Goal: Navigation & Orientation: Find specific page/section

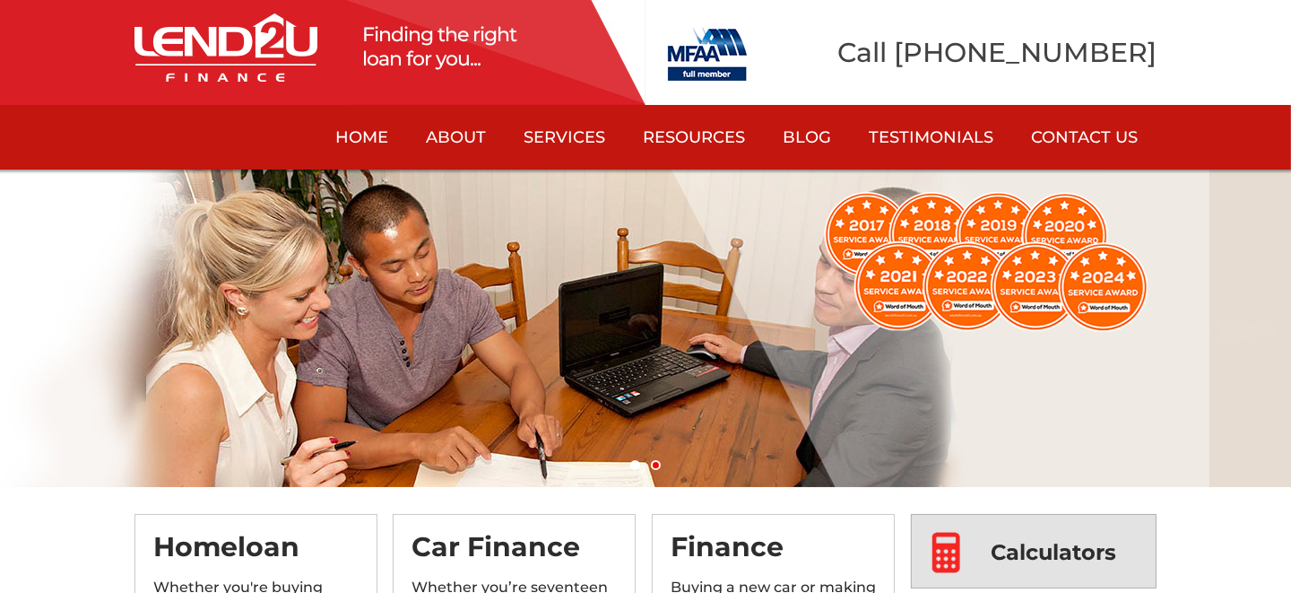
click at [1084, 565] on span "Calculators" at bounding box center [1055, 552] width 126 height 74
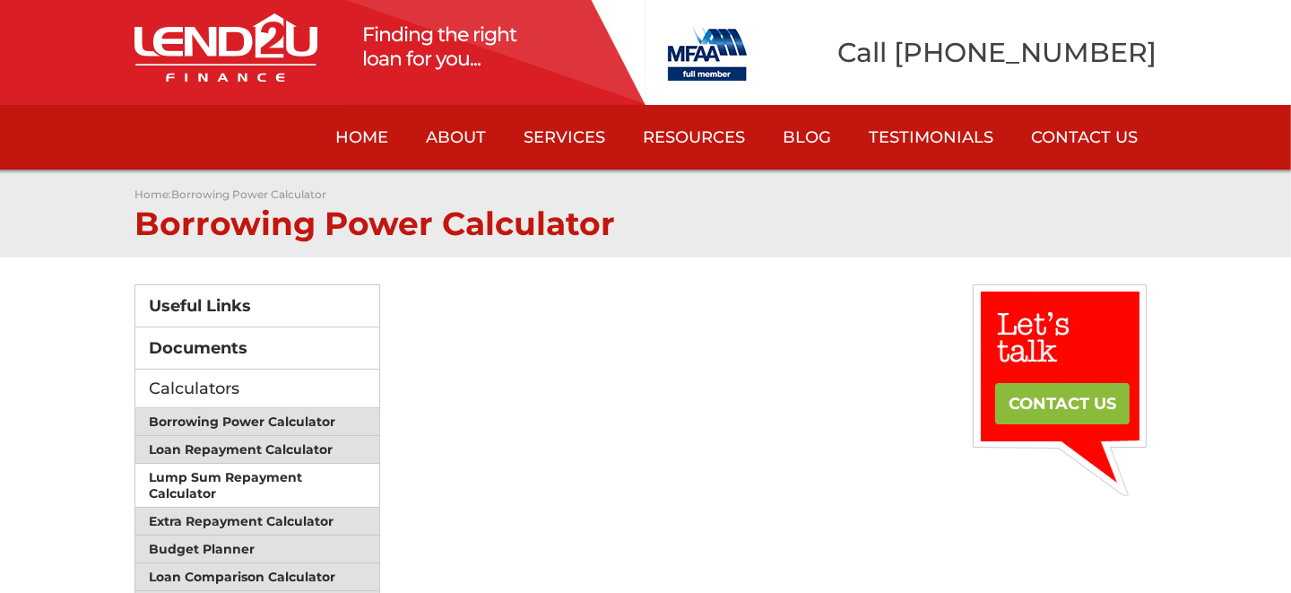
click at [257, 471] on link "Lump Sum Repayment Calculator" at bounding box center [257, 486] width 244 height 44
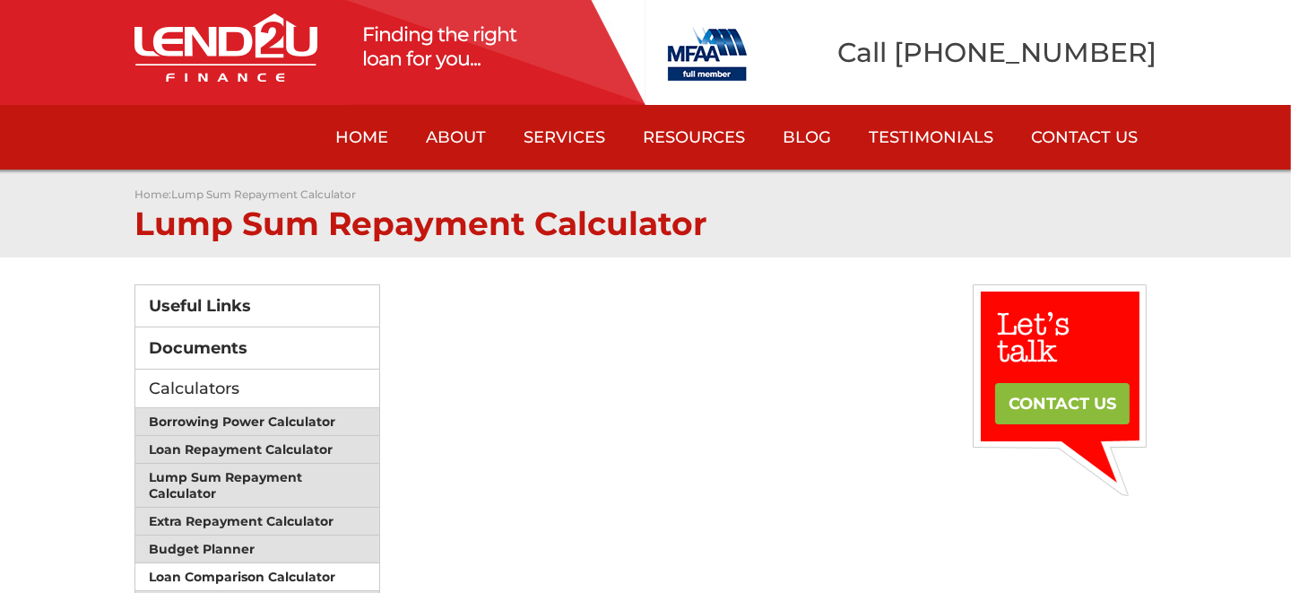
click at [240, 569] on link "Loan Comparison Calculator" at bounding box center [257, 577] width 244 height 28
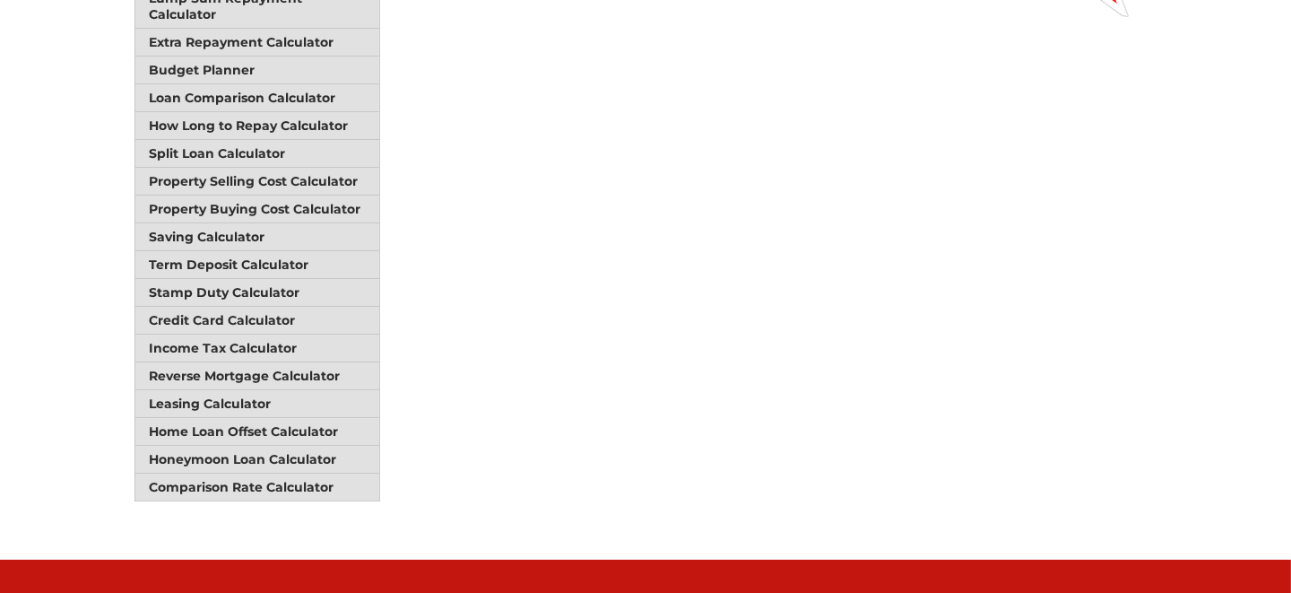
scroll to position [538, 0]
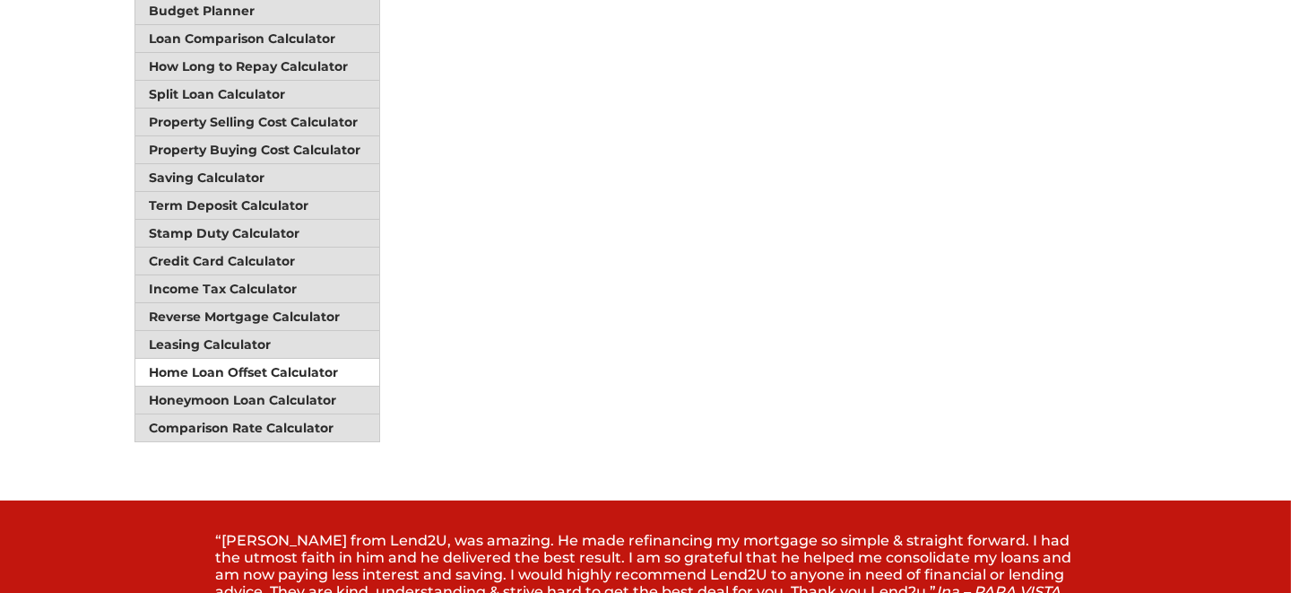
click at [238, 359] on link "Home Loan Offset Calculator" at bounding box center [257, 373] width 244 height 28
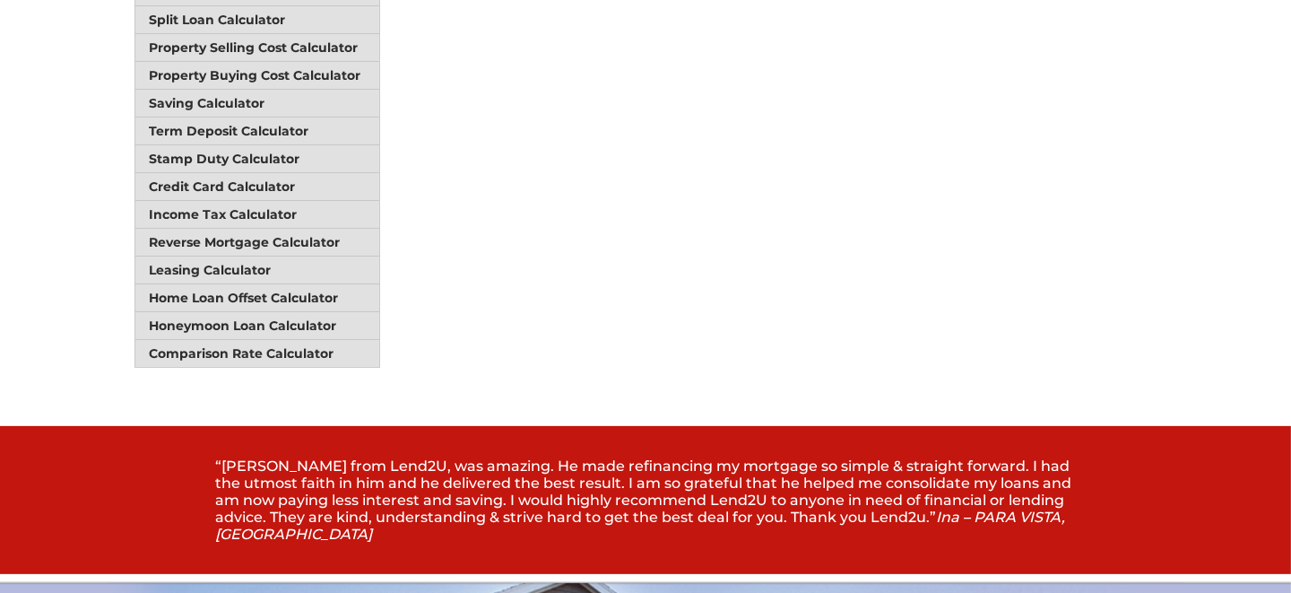
scroll to position [628, 0]
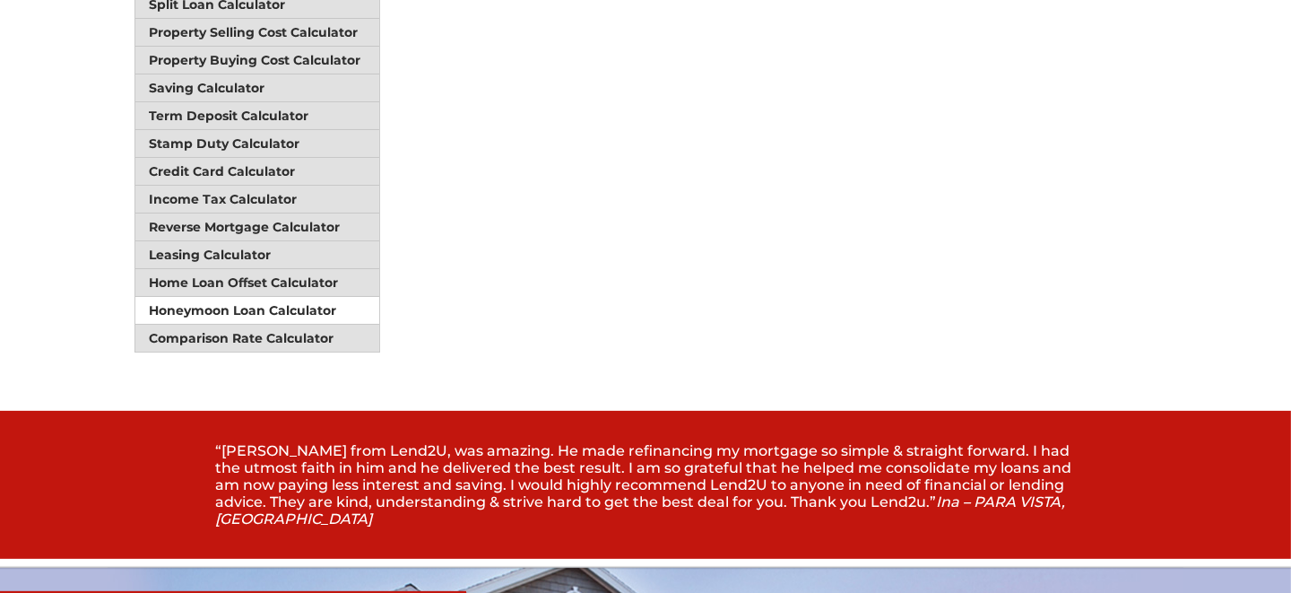
click at [252, 297] on link "Honeymoon Loan Calculator" at bounding box center [257, 311] width 244 height 28
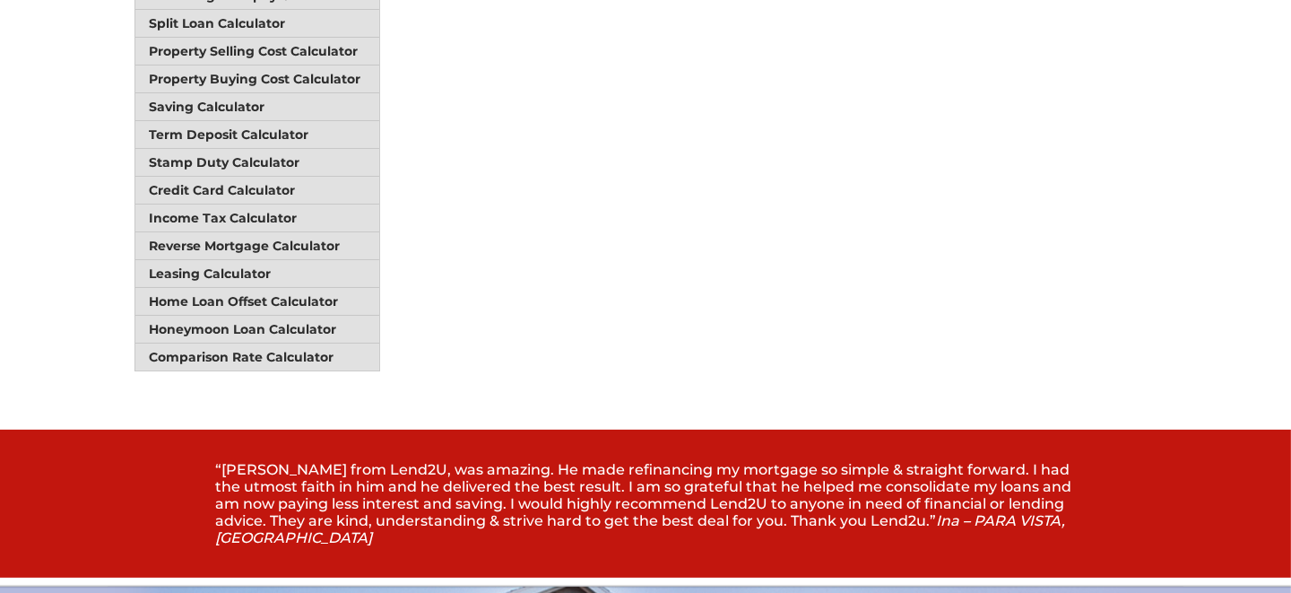
scroll to position [628, 0]
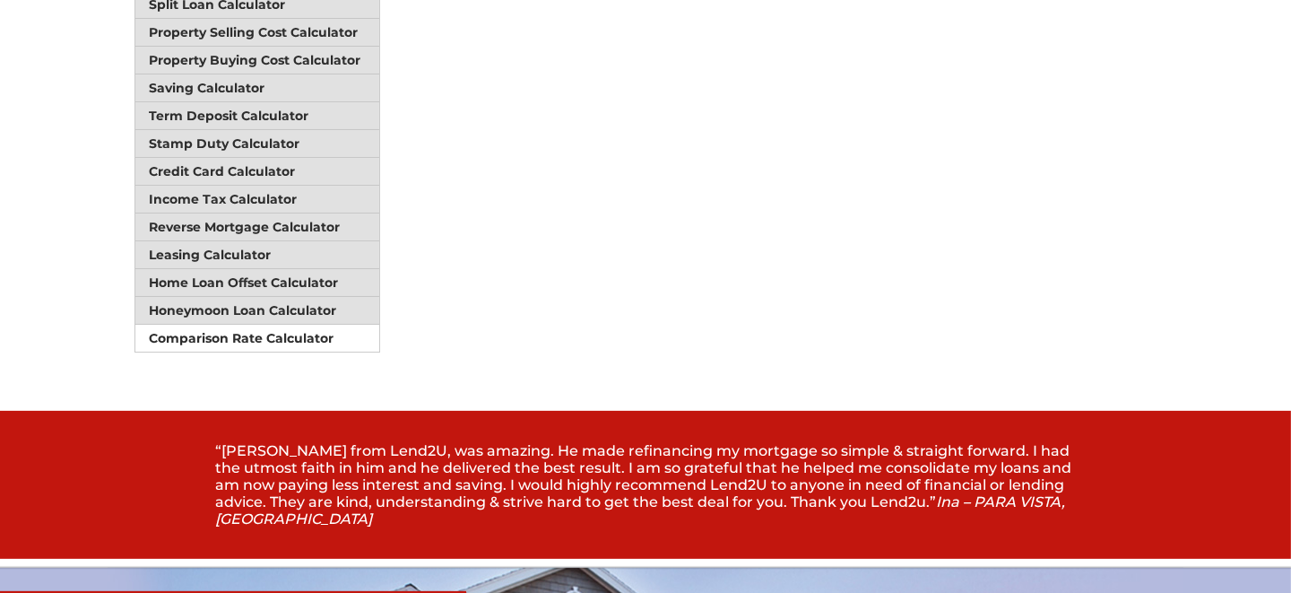
click at [250, 325] on link "Comparison Rate Calculator" at bounding box center [257, 338] width 244 height 27
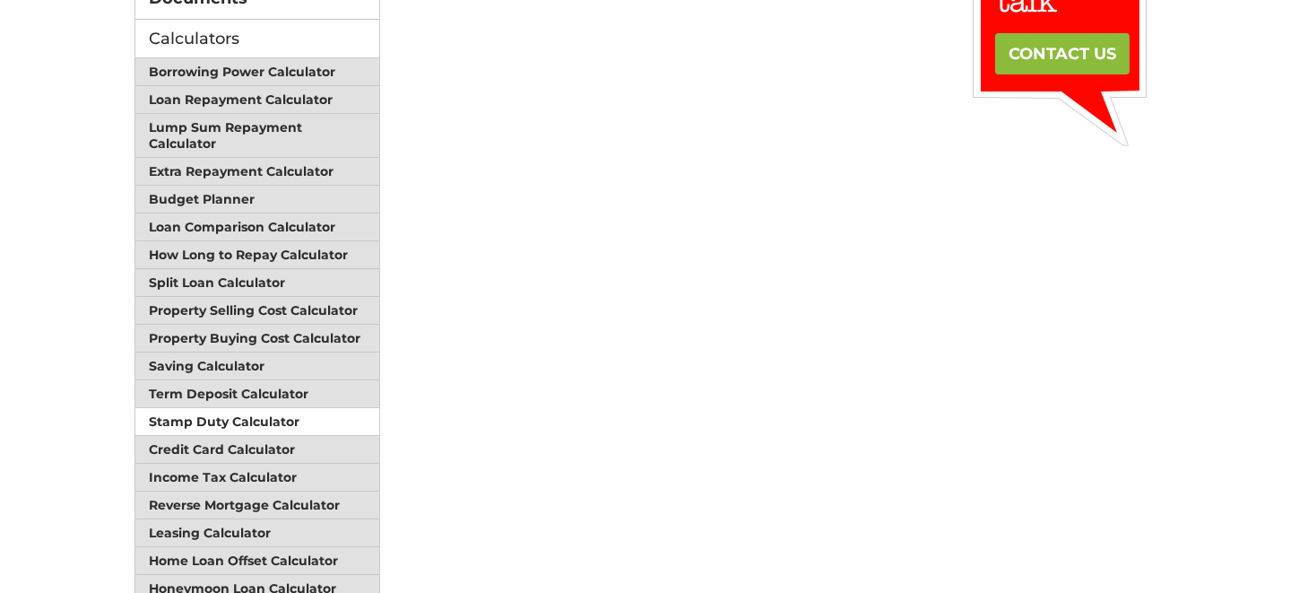
scroll to position [358, 0]
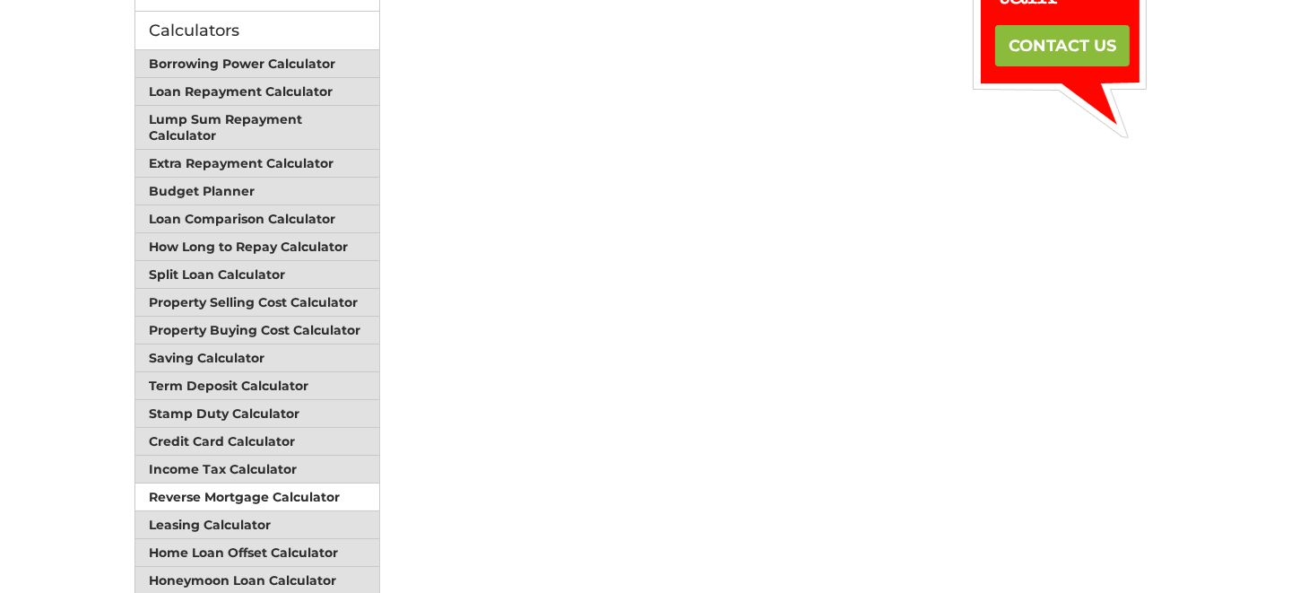
click at [214, 483] on link "Reverse Mortgage Calculator" at bounding box center [257, 497] width 244 height 28
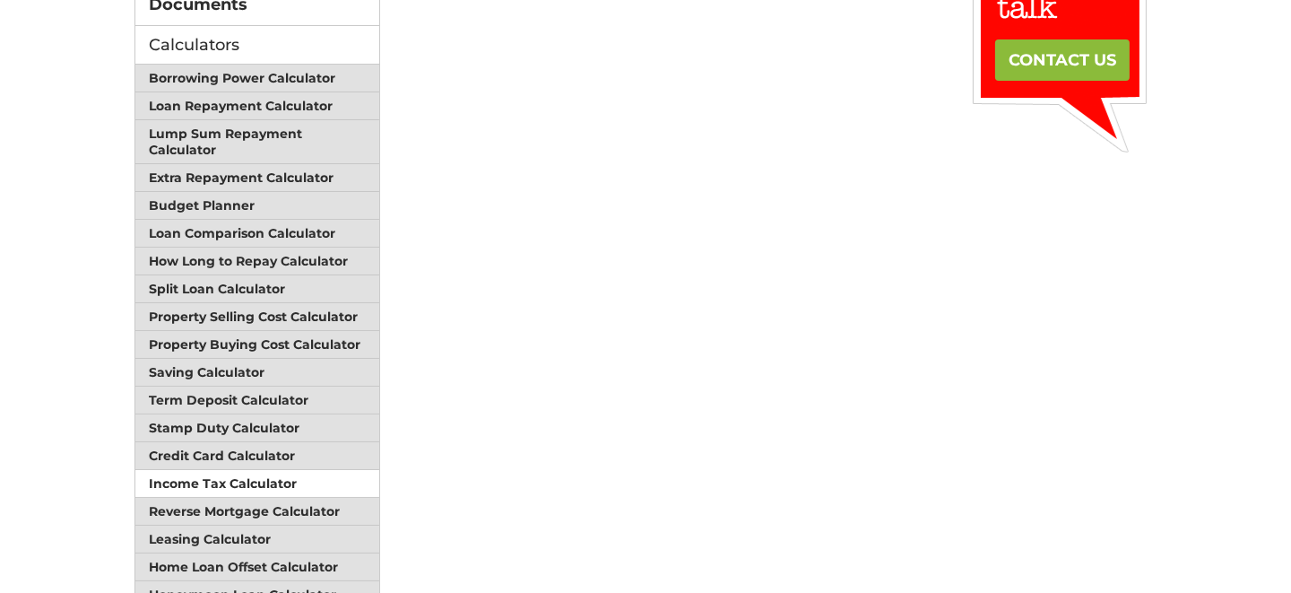
scroll to position [358, 0]
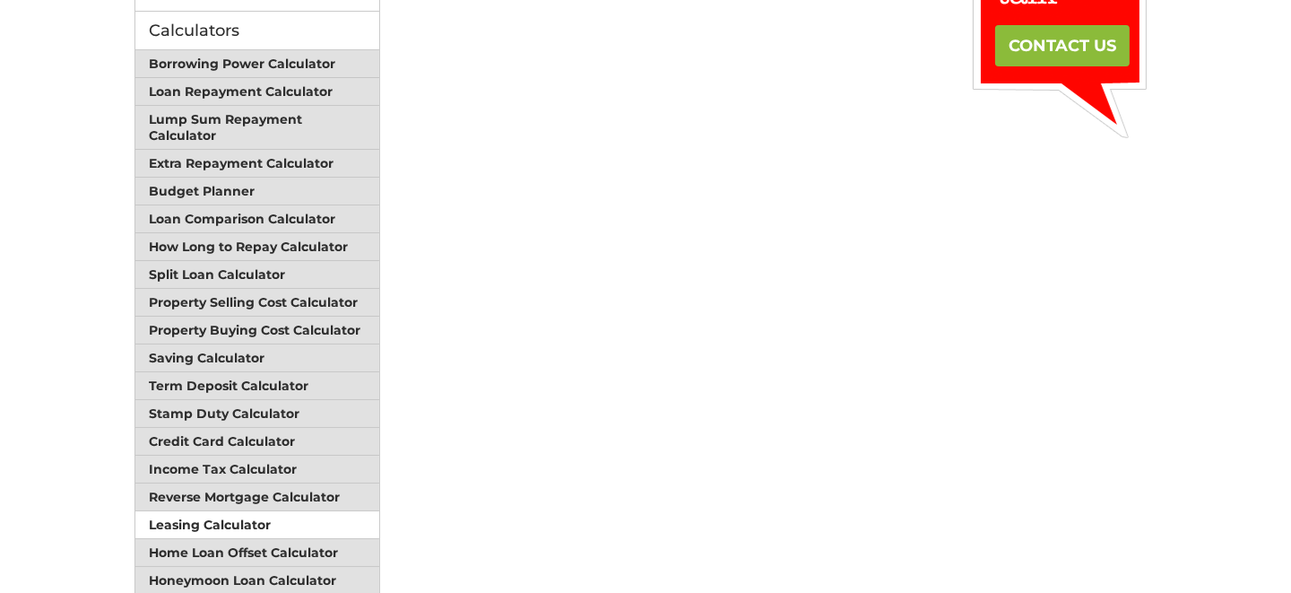
click at [204, 511] on link "Leasing Calculator" at bounding box center [257, 525] width 244 height 28
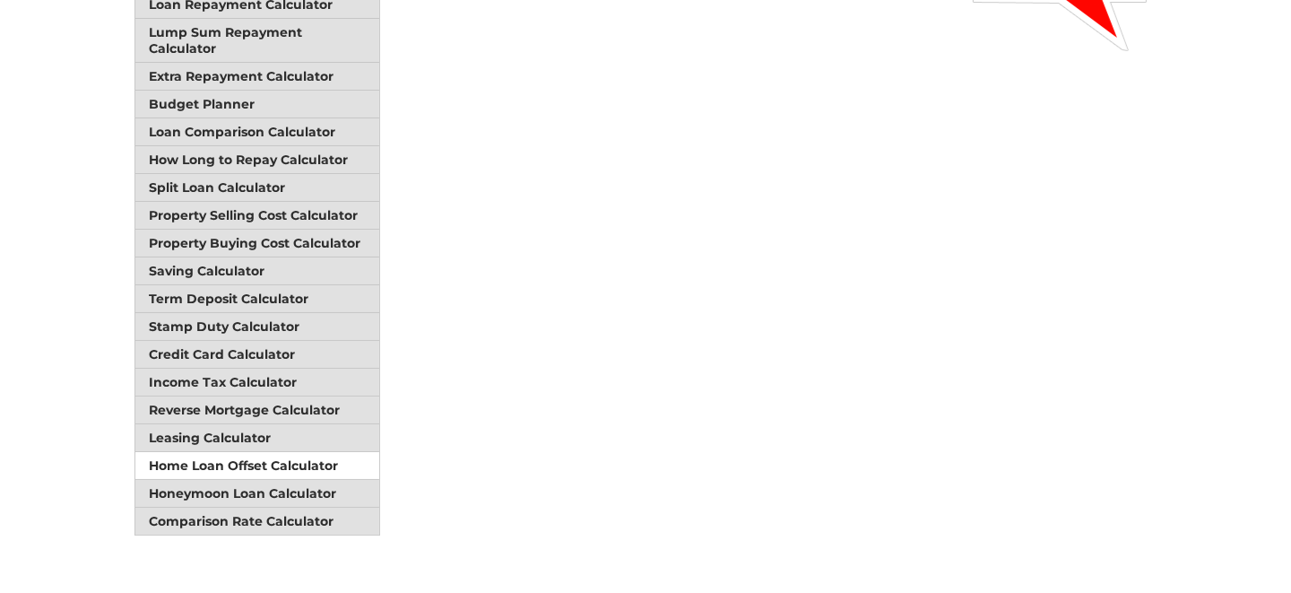
scroll to position [447, 0]
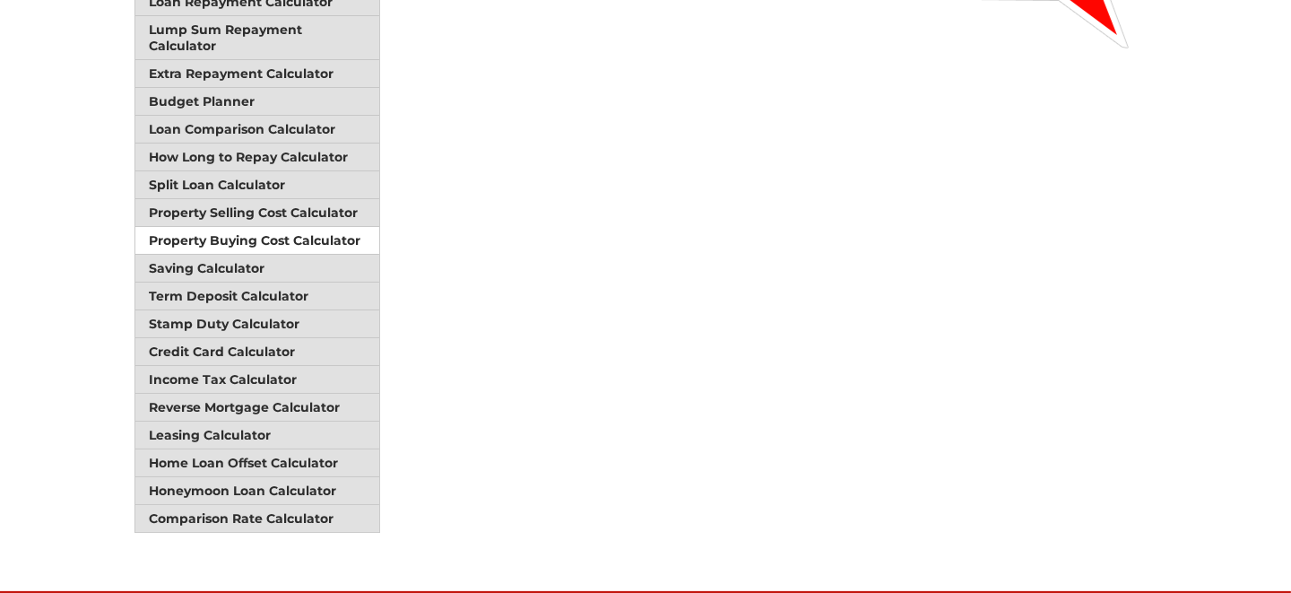
click at [202, 230] on link "Property Buying Cost Calculator" at bounding box center [257, 241] width 244 height 28
